Goal: Task Accomplishment & Management: Use online tool/utility

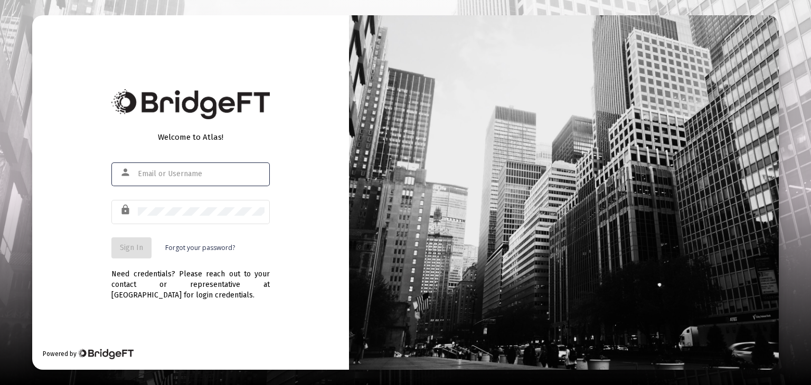
type input "[PERSON_NAME][EMAIL_ADDRESS][DOMAIN_NAME]"
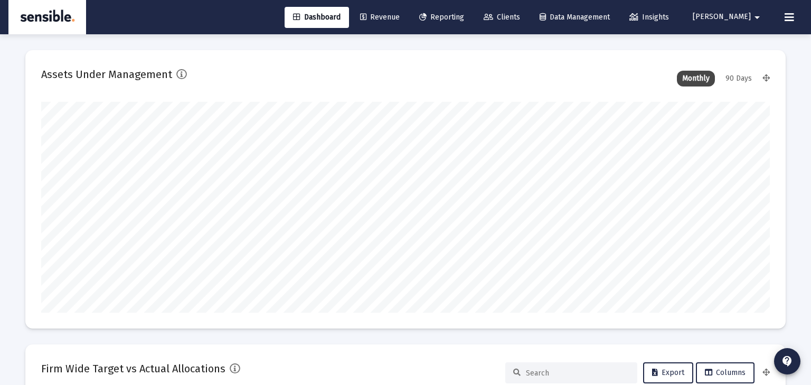
scroll to position [1013, 0]
type input "[DATE]"
type input "[PERSON_NAME][EMAIL_ADDRESS][DOMAIN_NAME]"
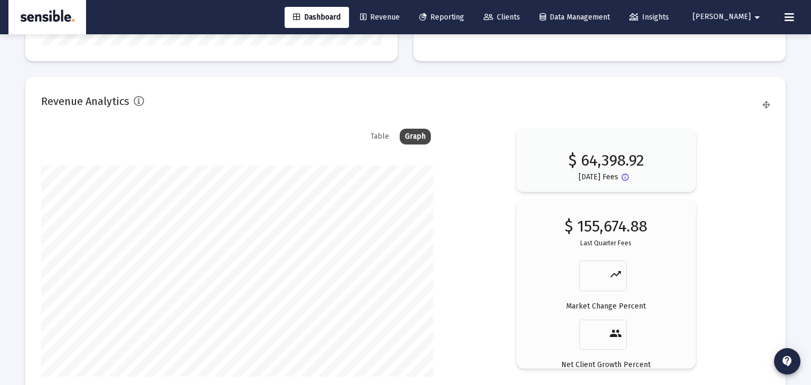
scroll to position [1874, 0]
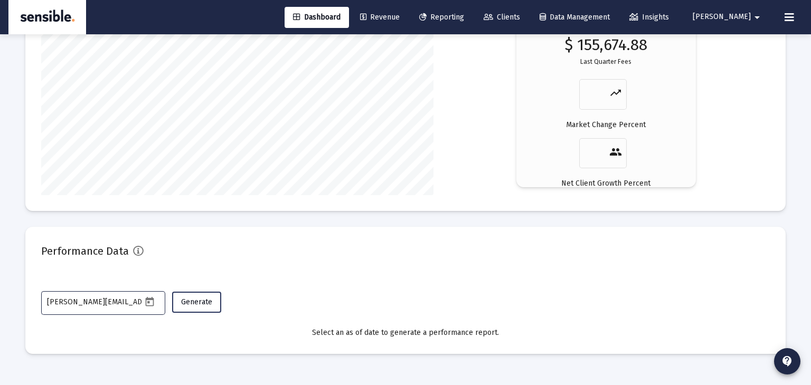
click at [198, 303] on span "Generate" at bounding box center [196, 302] width 31 height 9
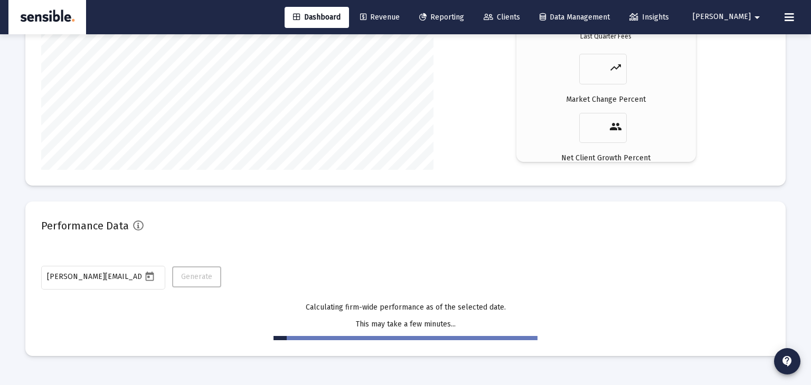
scroll to position [1902, 0]
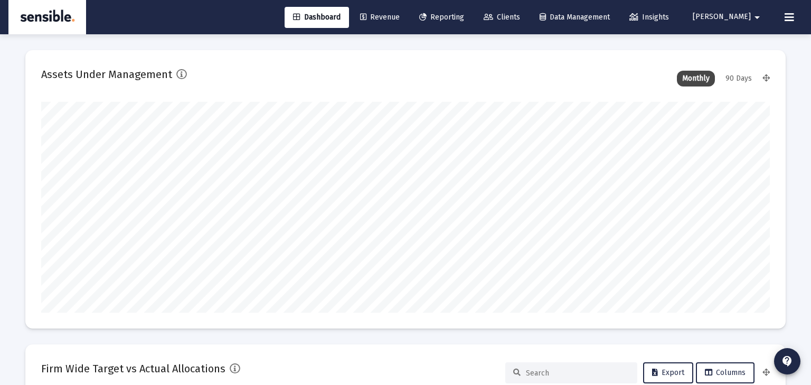
type input "[DATE]"
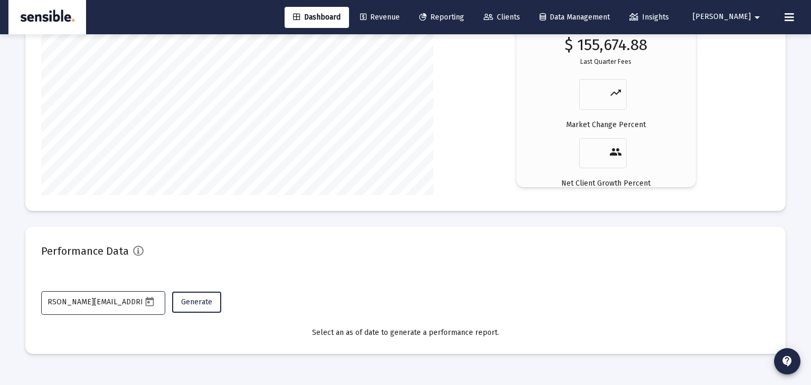
scroll to position [0, 11]
click at [146, 301] on icon "Open calendar" at bounding box center [149, 301] width 8 height 9
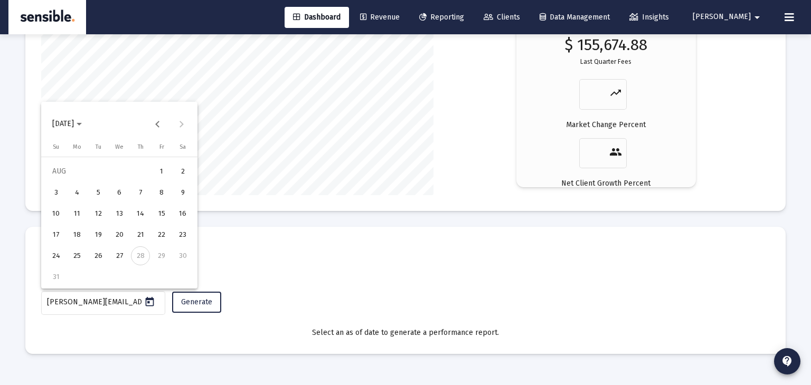
click at [123, 250] on div "27" at bounding box center [119, 255] width 19 height 19
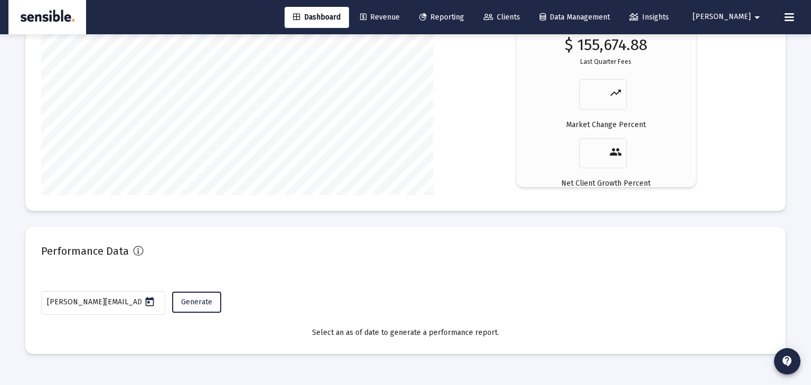
type input "[DATE]"
click at [197, 306] on span "Generate" at bounding box center [196, 302] width 31 height 9
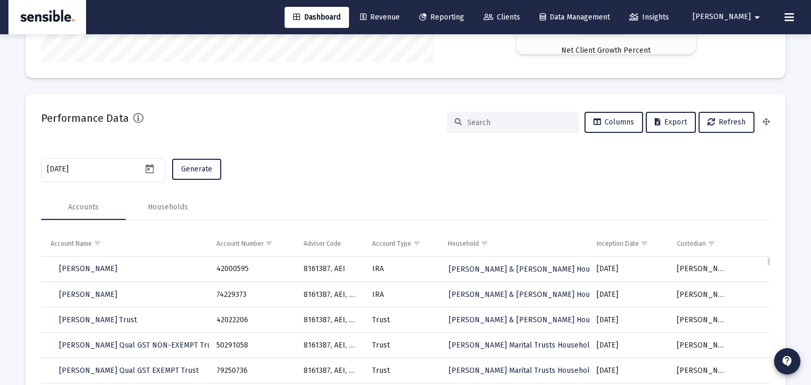
scroll to position [2006, 0]
click at [172, 207] on div "Households" at bounding box center [168, 209] width 40 height 11
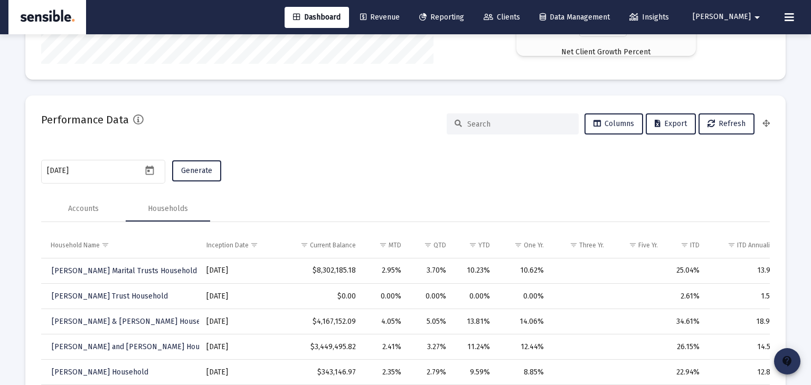
click at [788, 366] on mat-icon "contact_support" at bounding box center [786, 361] width 13 height 13
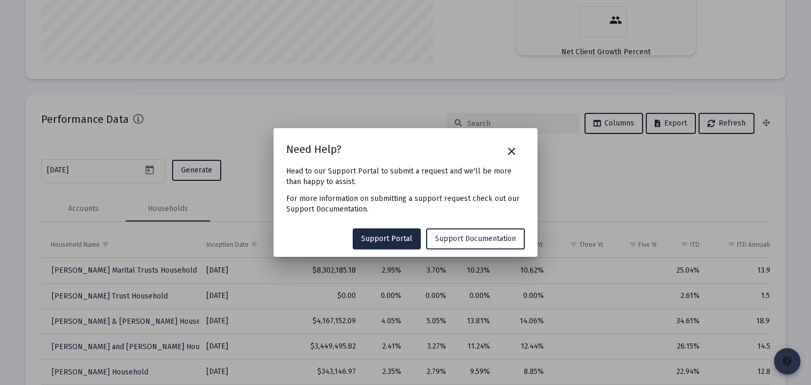
scroll to position [0, 0]
click at [389, 236] on span "Support Portal" at bounding box center [386, 238] width 51 height 9
click at [562, 195] on div at bounding box center [405, 192] width 811 height 385
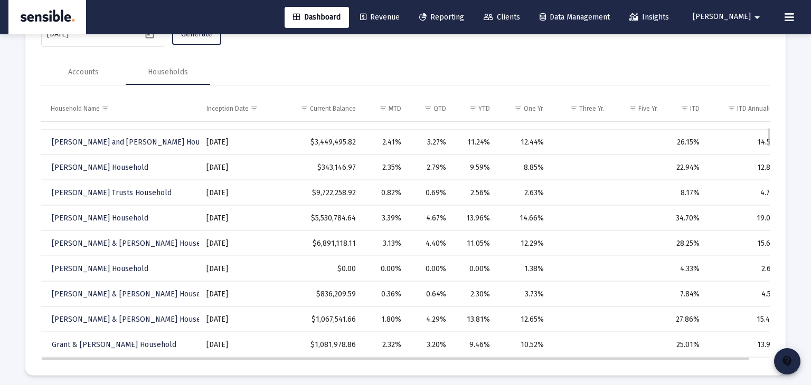
scroll to position [69, 0]
